Goal: Check status: Check status

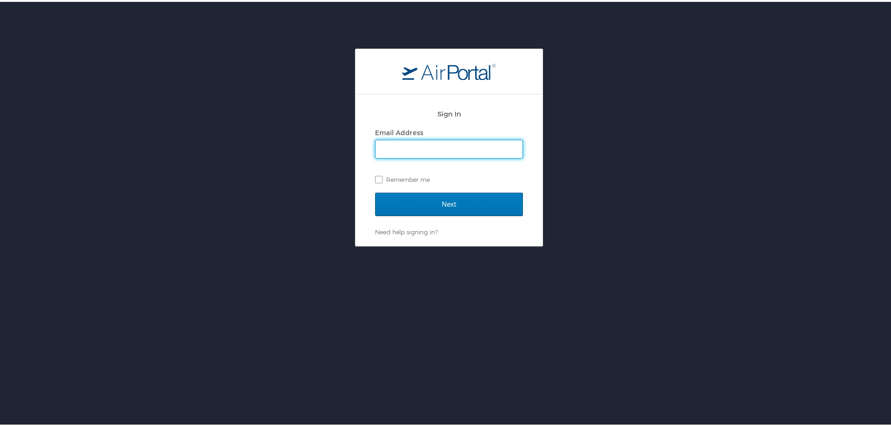
type input "[EMAIL_ADDRESS][PERSON_NAME][DOMAIN_NAME]"
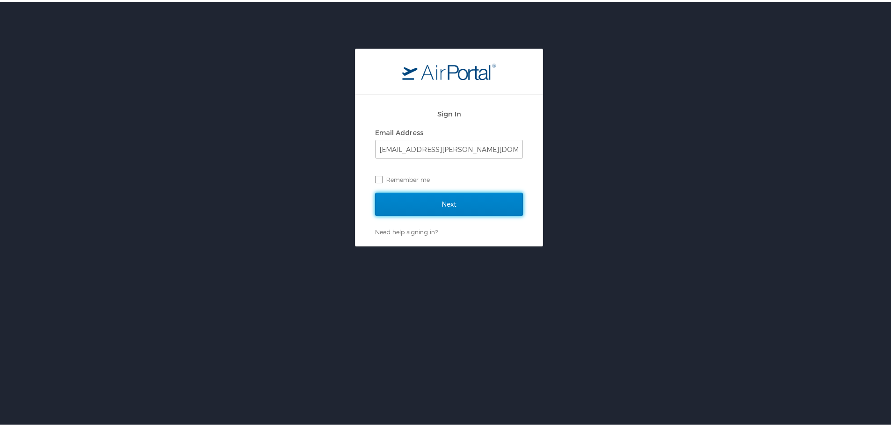
click at [450, 196] on input "Next" at bounding box center [449, 202] width 148 height 23
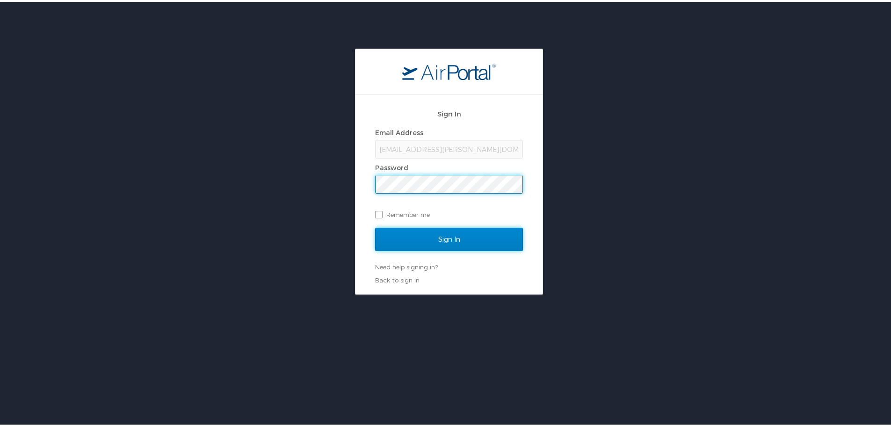
click at [444, 233] on input "Sign In" at bounding box center [449, 237] width 148 height 23
